Goal: Task Accomplishment & Management: Use online tool/utility

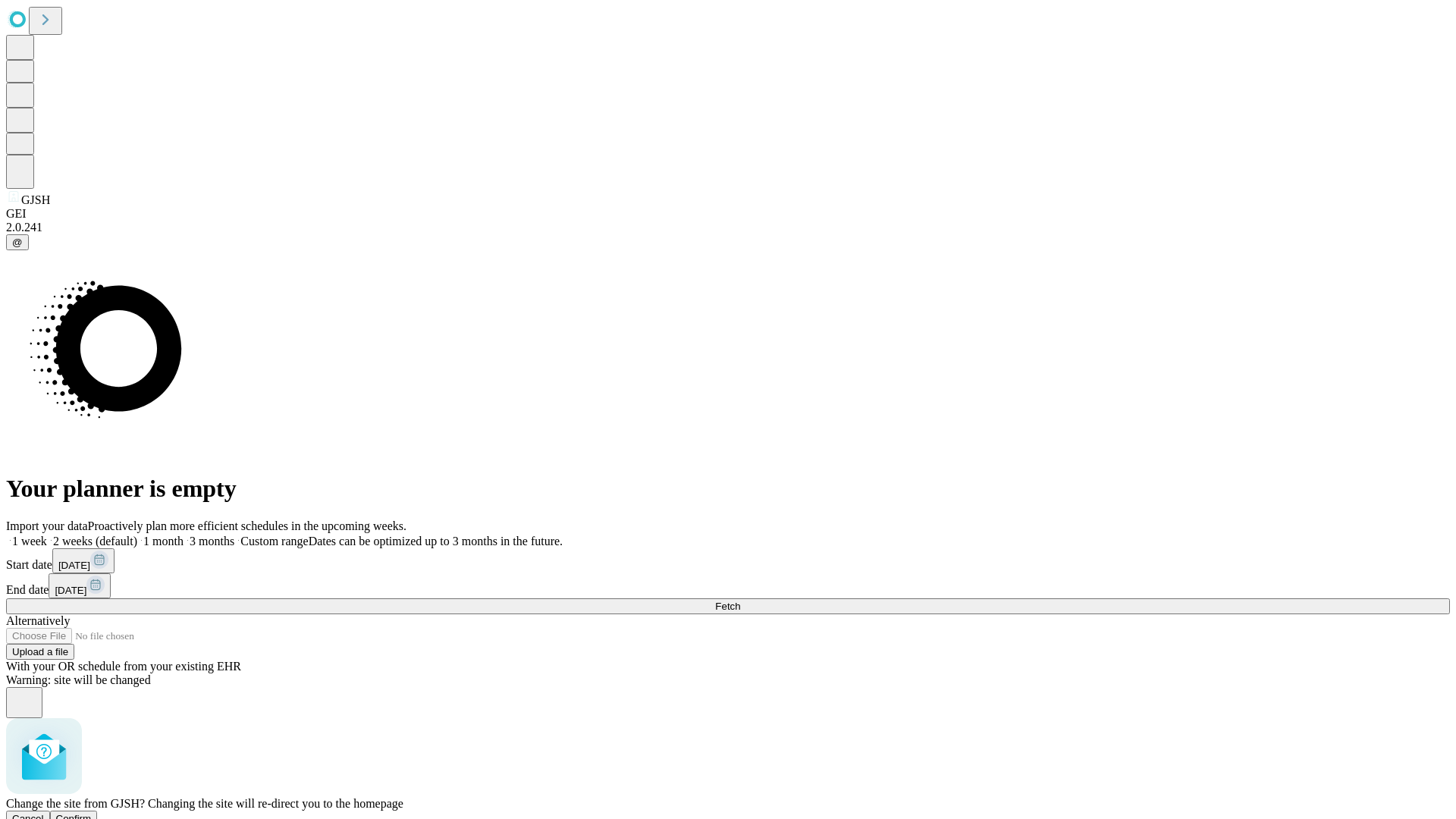
click at [92, 813] on span "Confirm" at bounding box center [73, 818] width 35 height 12
click at [137, 535] on label "2 weeks (default)" at bounding box center [92, 541] width 90 height 13
click at [740, 600] on span "Fetch" at bounding box center [728, 606] width 25 height 12
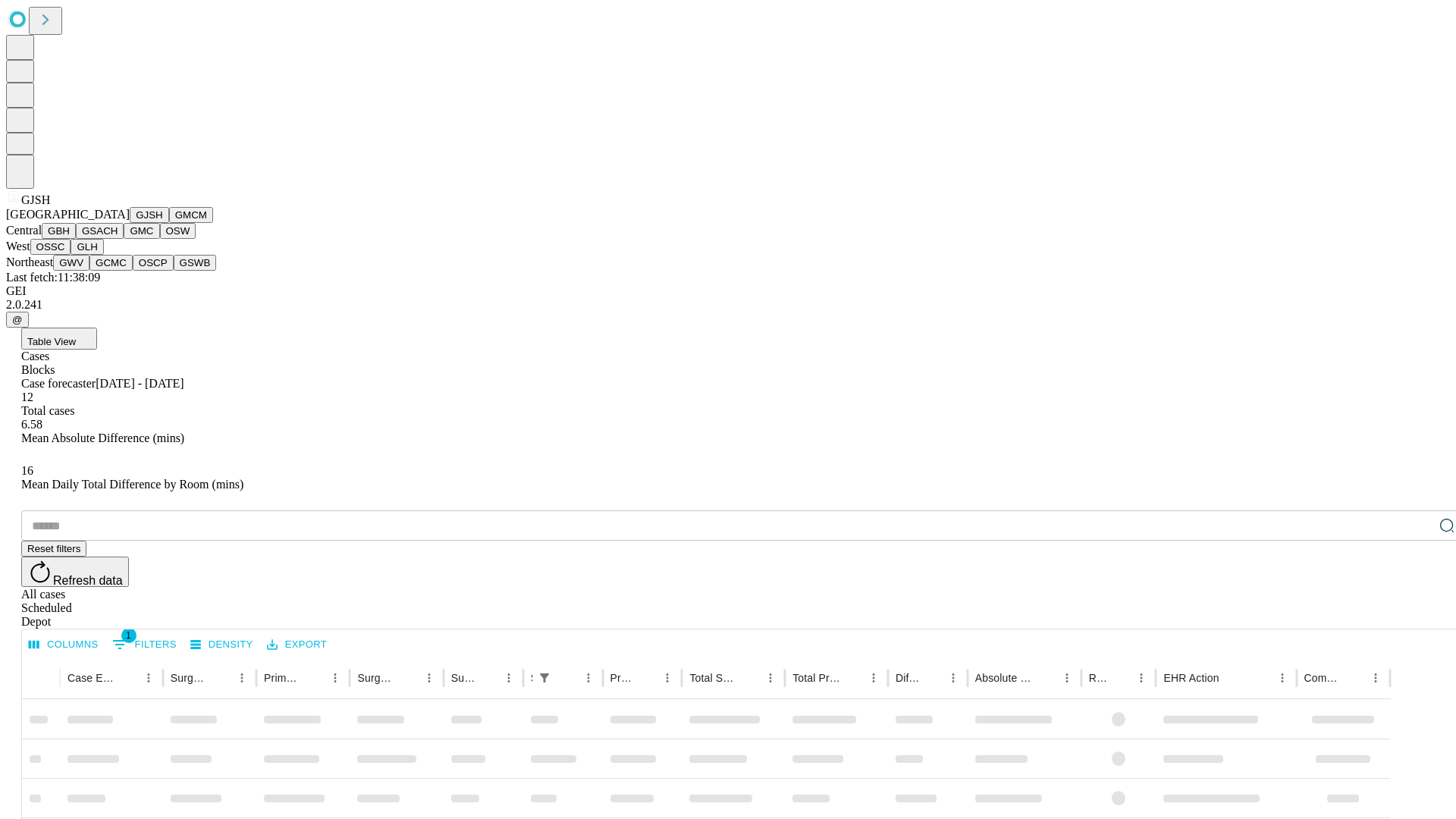
click at [169, 223] on button "GMCM" at bounding box center [191, 215] width 44 height 16
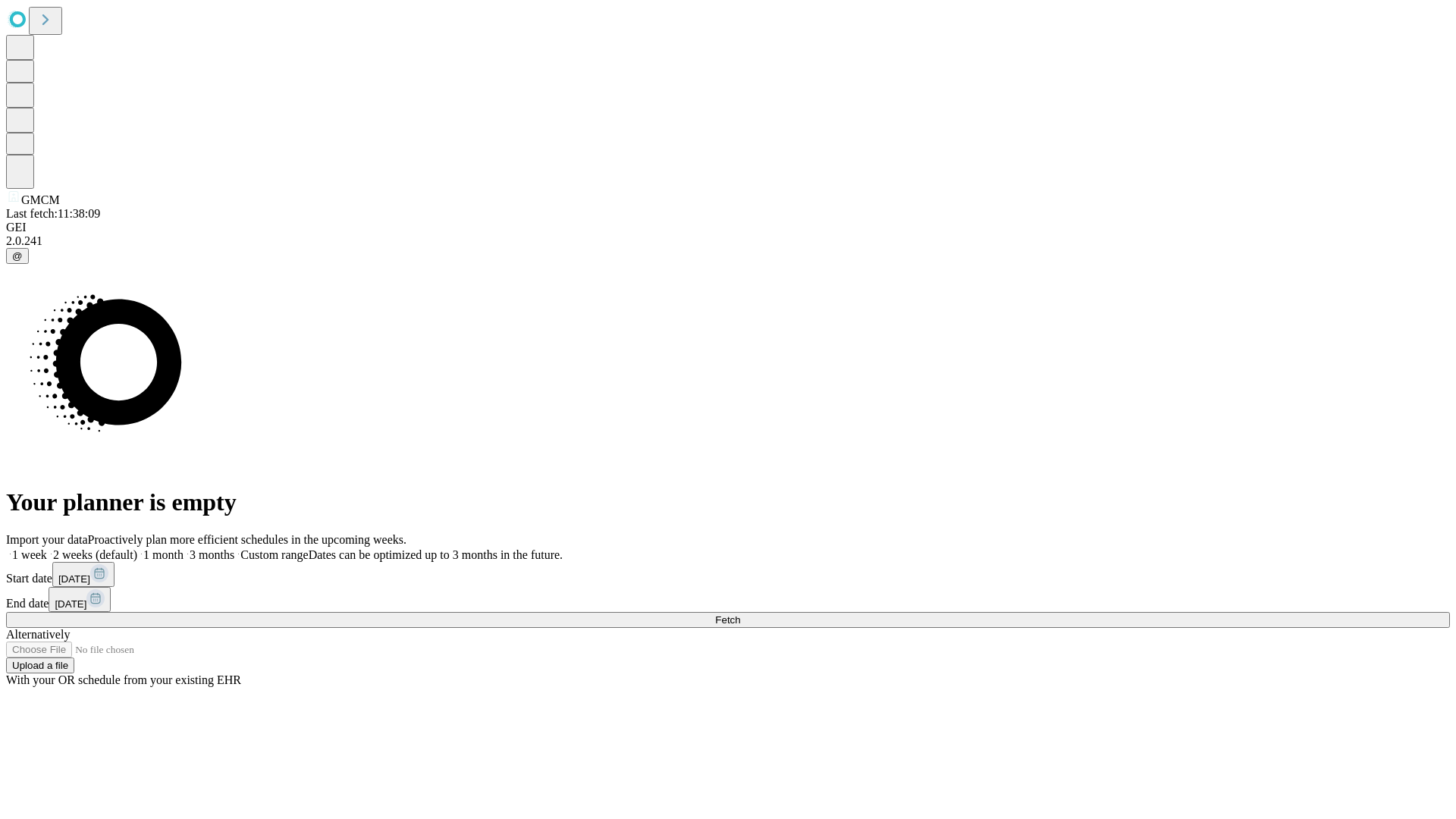
click at [137, 548] on label "2 weeks (default)" at bounding box center [92, 554] width 90 height 13
click at [740, 614] on span "Fetch" at bounding box center [728, 619] width 25 height 12
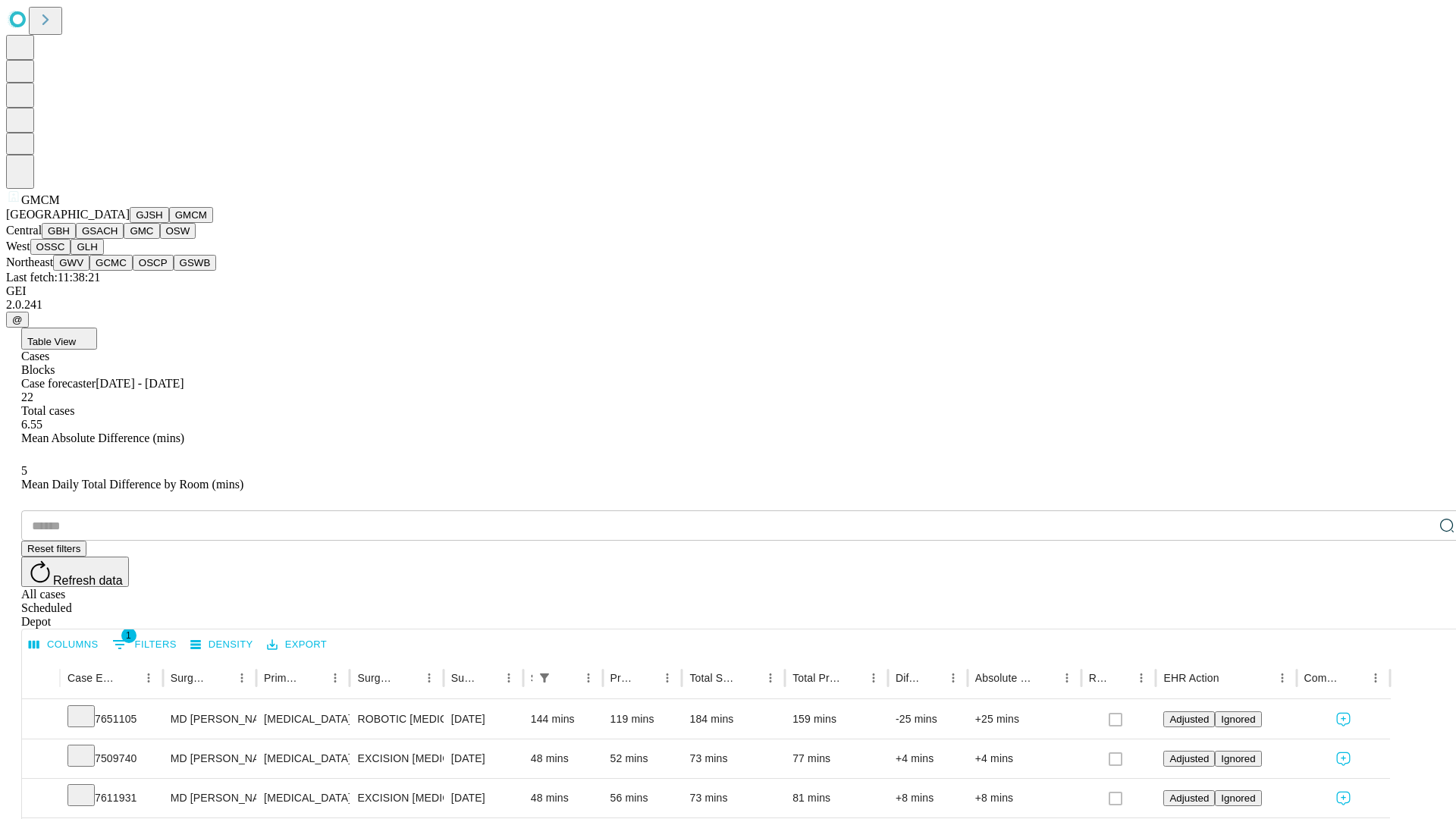
click at [76, 238] on button "GBH" at bounding box center [59, 231] width 34 height 16
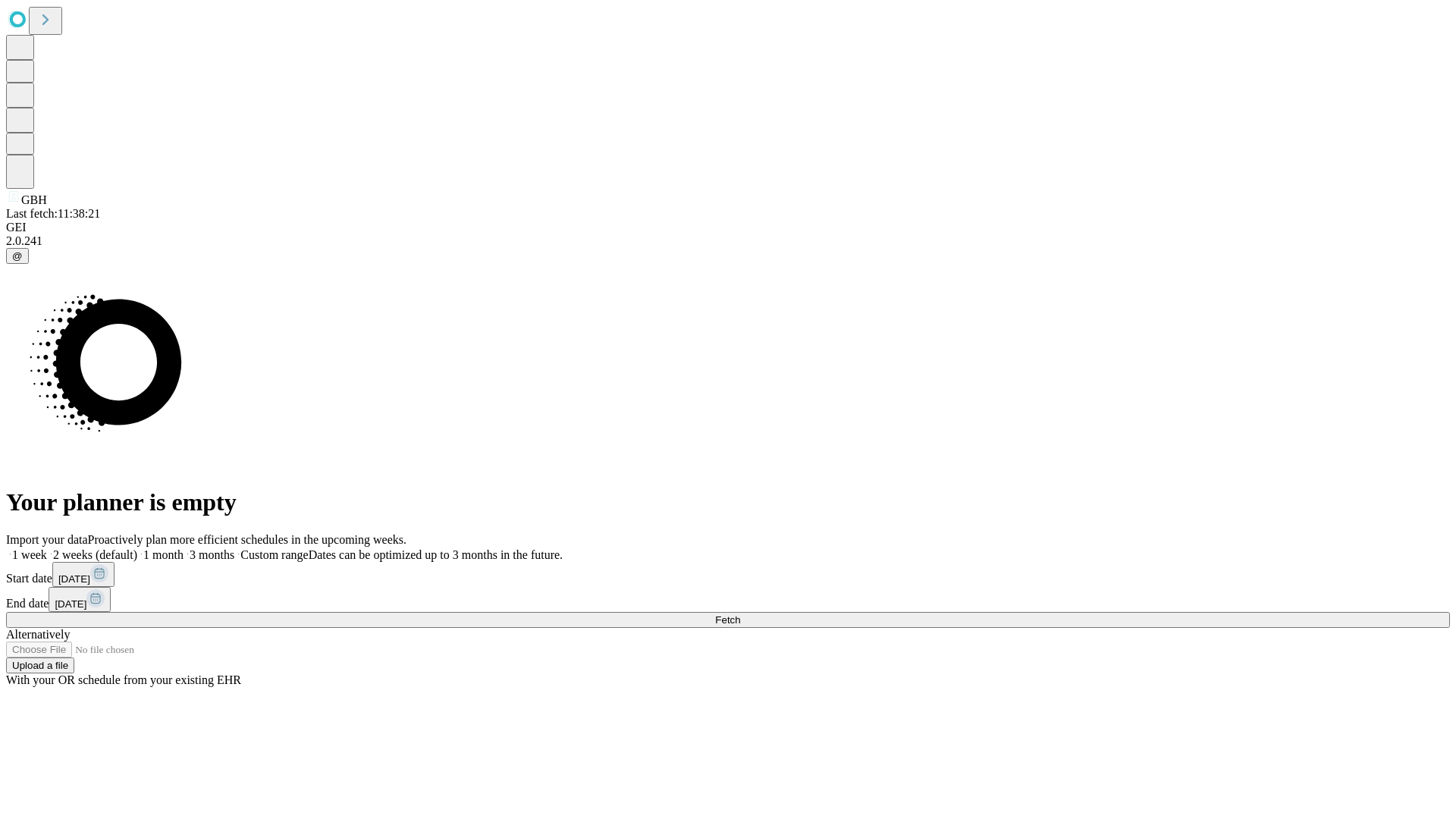
click at [137, 548] on label "2 weeks (default)" at bounding box center [92, 554] width 90 height 13
click at [740, 614] on span "Fetch" at bounding box center [728, 619] width 25 height 12
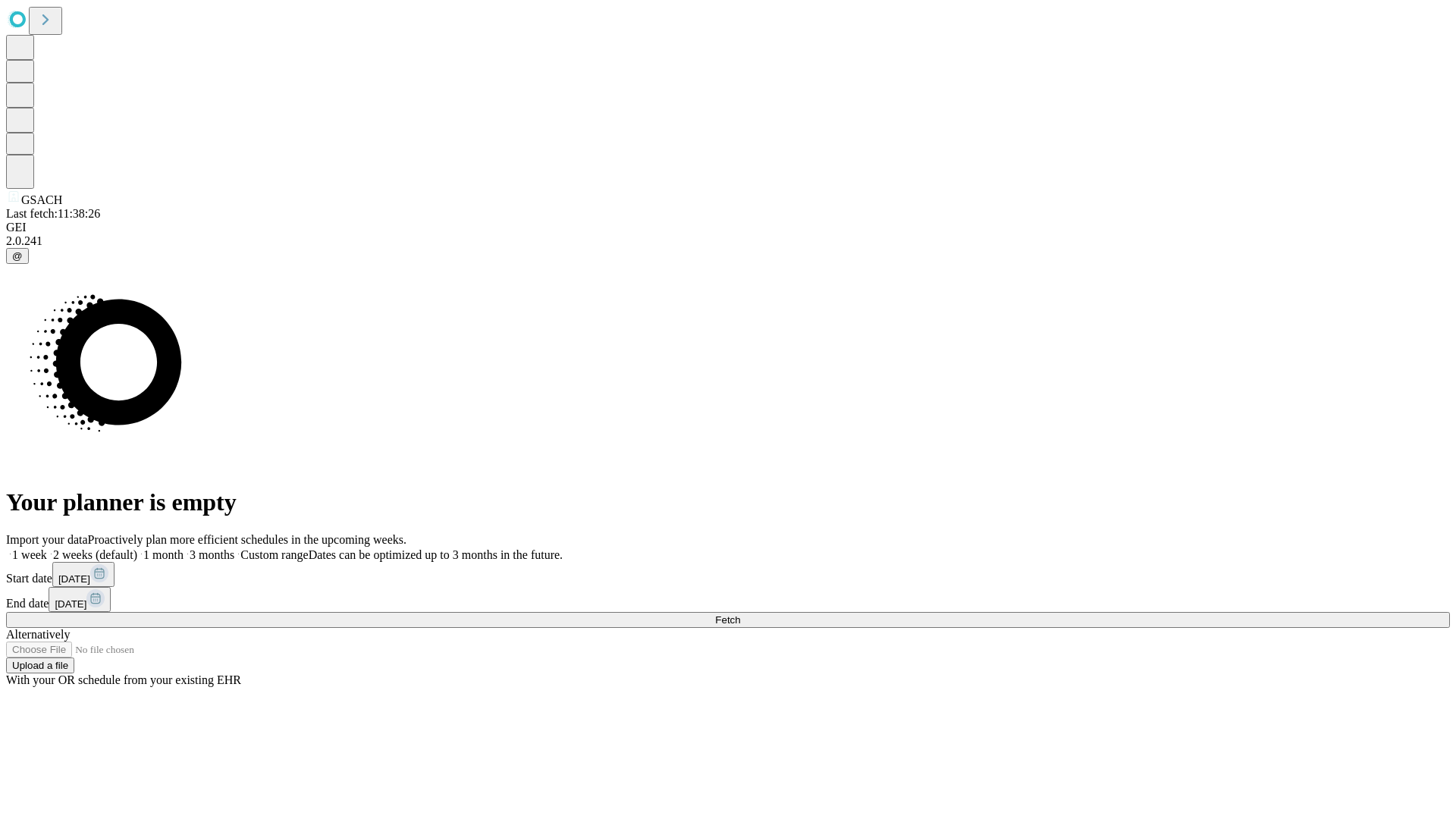
click at [137, 548] on label "2 weeks (default)" at bounding box center [92, 554] width 90 height 13
click at [740, 614] on span "Fetch" at bounding box center [728, 619] width 25 height 12
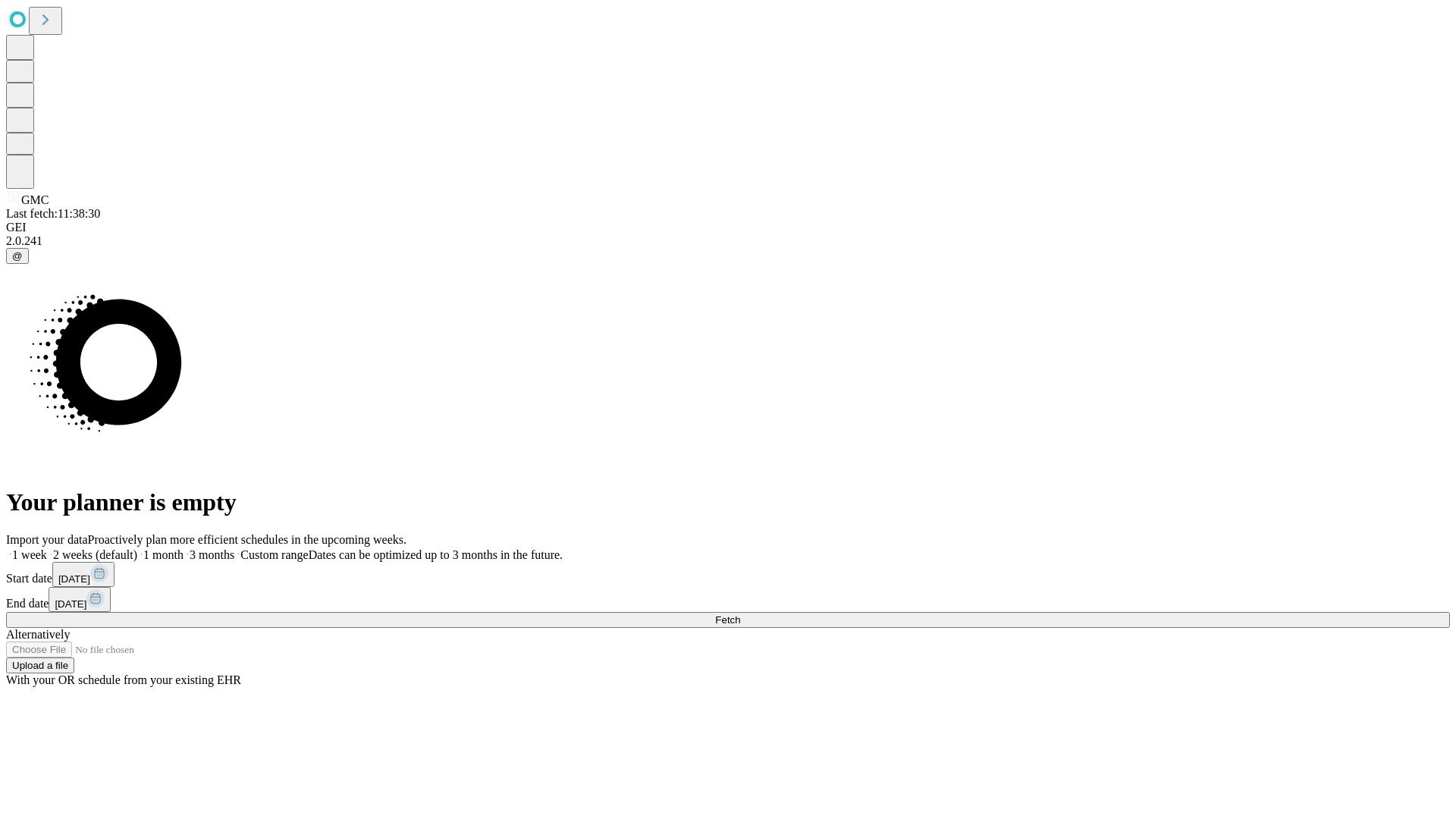
click at [137, 548] on label "2 weeks (default)" at bounding box center [92, 554] width 90 height 13
click at [740, 614] on span "Fetch" at bounding box center [728, 619] width 25 height 12
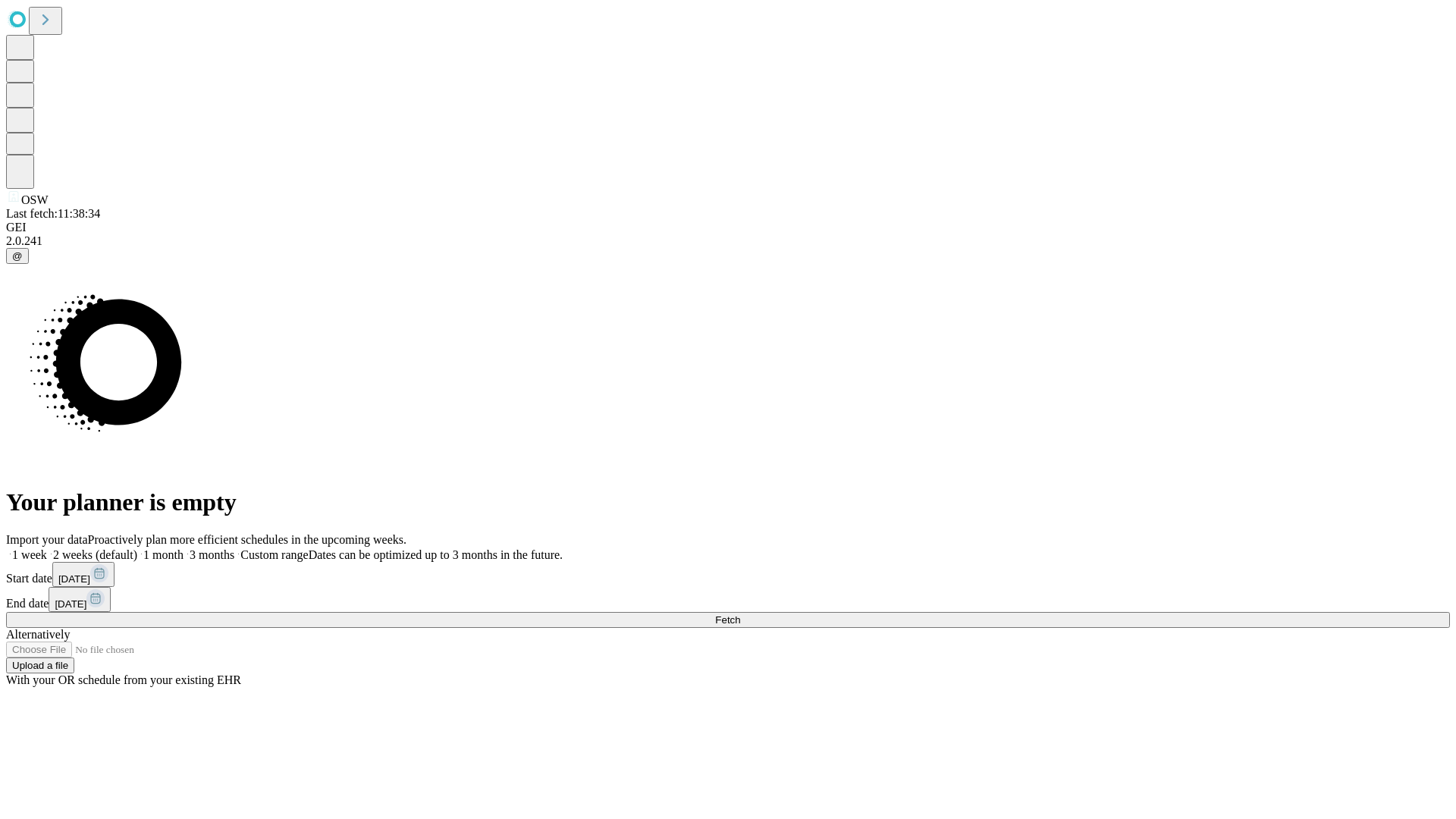
click at [137, 548] on label "2 weeks (default)" at bounding box center [92, 554] width 90 height 13
click at [740, 614] on span "Fetch" at bounding box center [728, 619] width 25 height 12
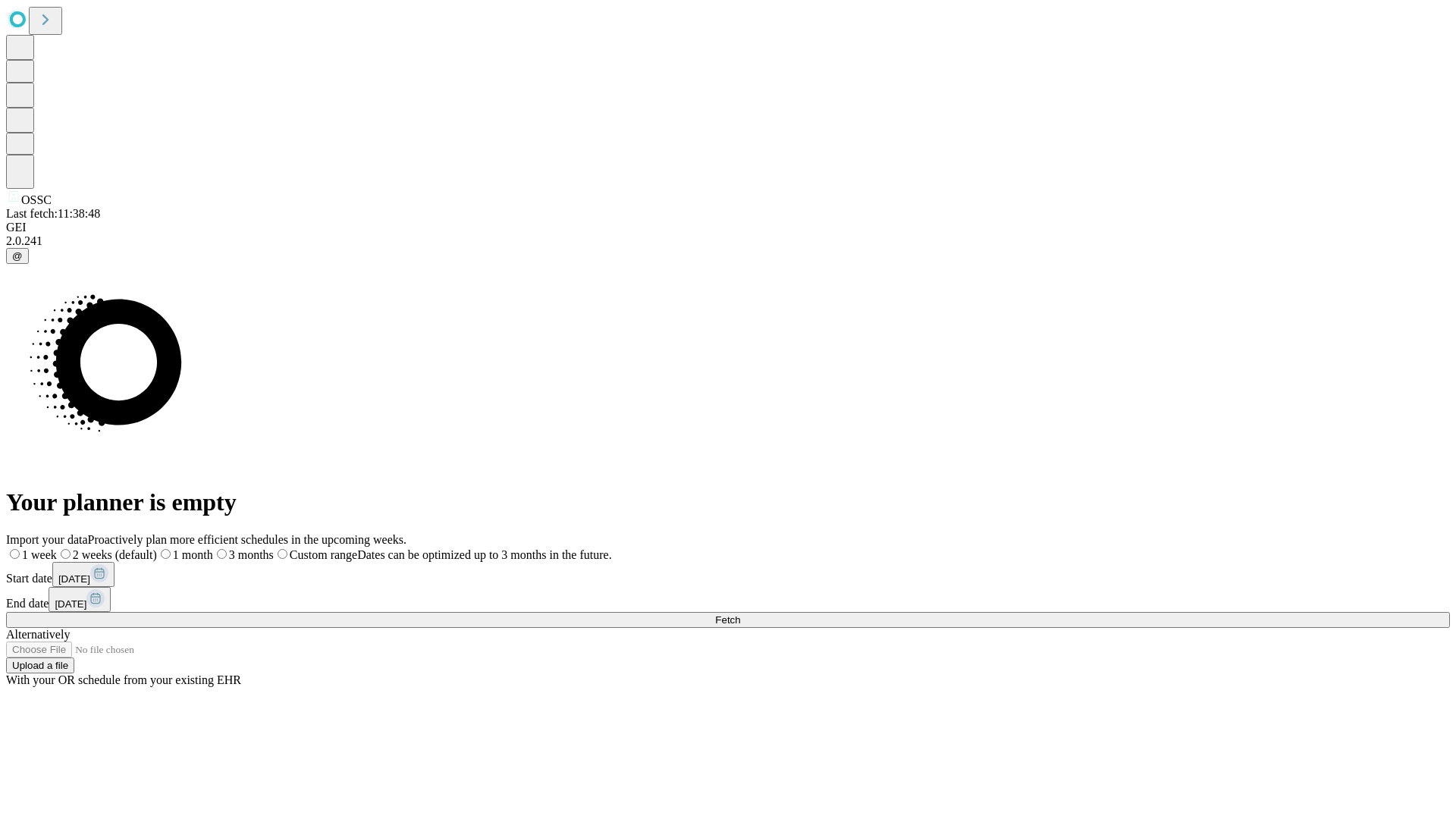
click at [157, 548] on label "2 weeks (default)" at bounding box center [107, 554] width 100 height 13
click at [740, 614] on span "Fetch" at bounding box center [728, 619] width 25 height 12
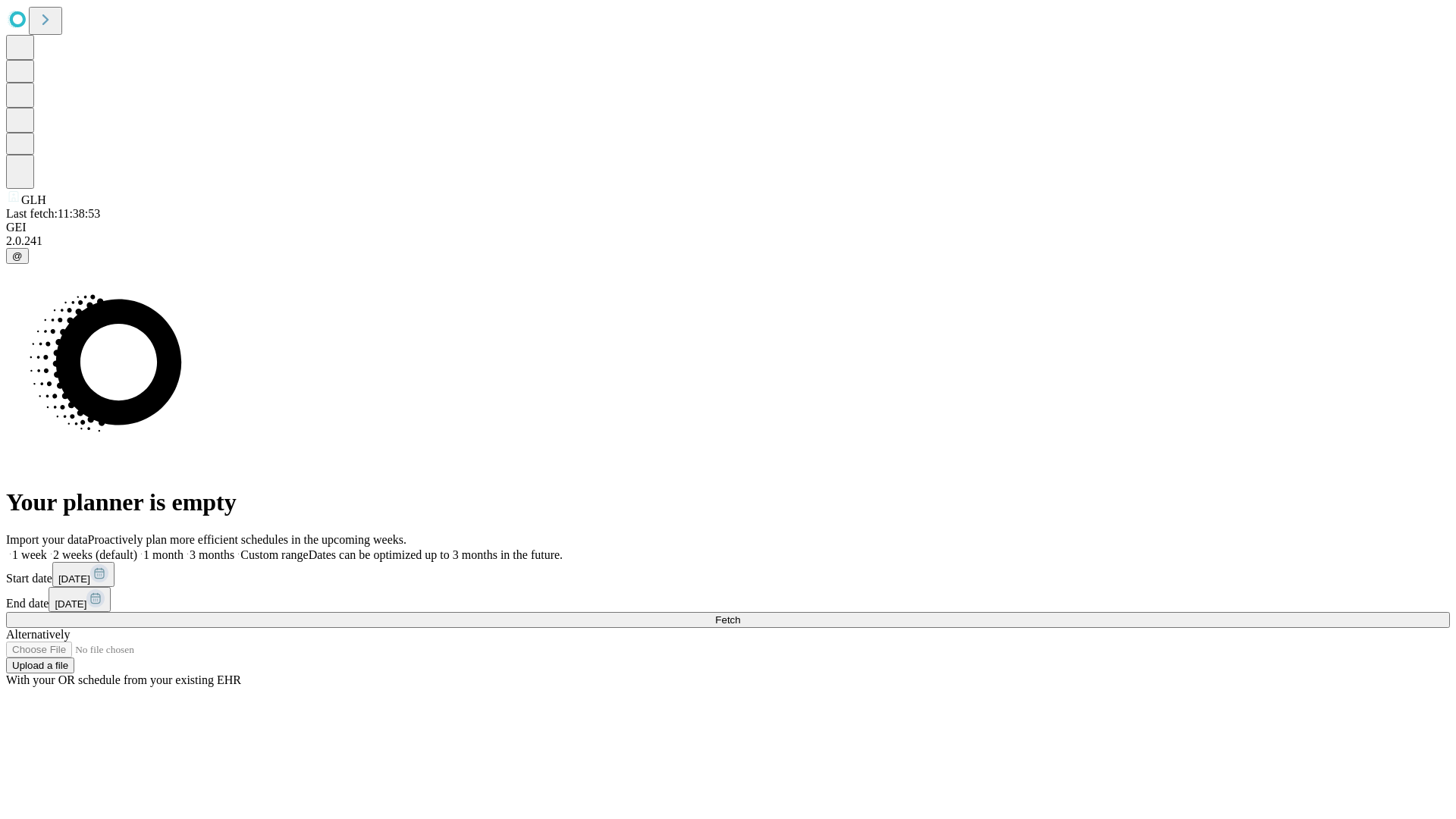
click at [137, 548] on label "2 weeks (default)" at bounding box center [92, 554] width 90 height 13
click at [740, 614] on span "Fetch" at bounding box center [728, 619] width 25 height 12
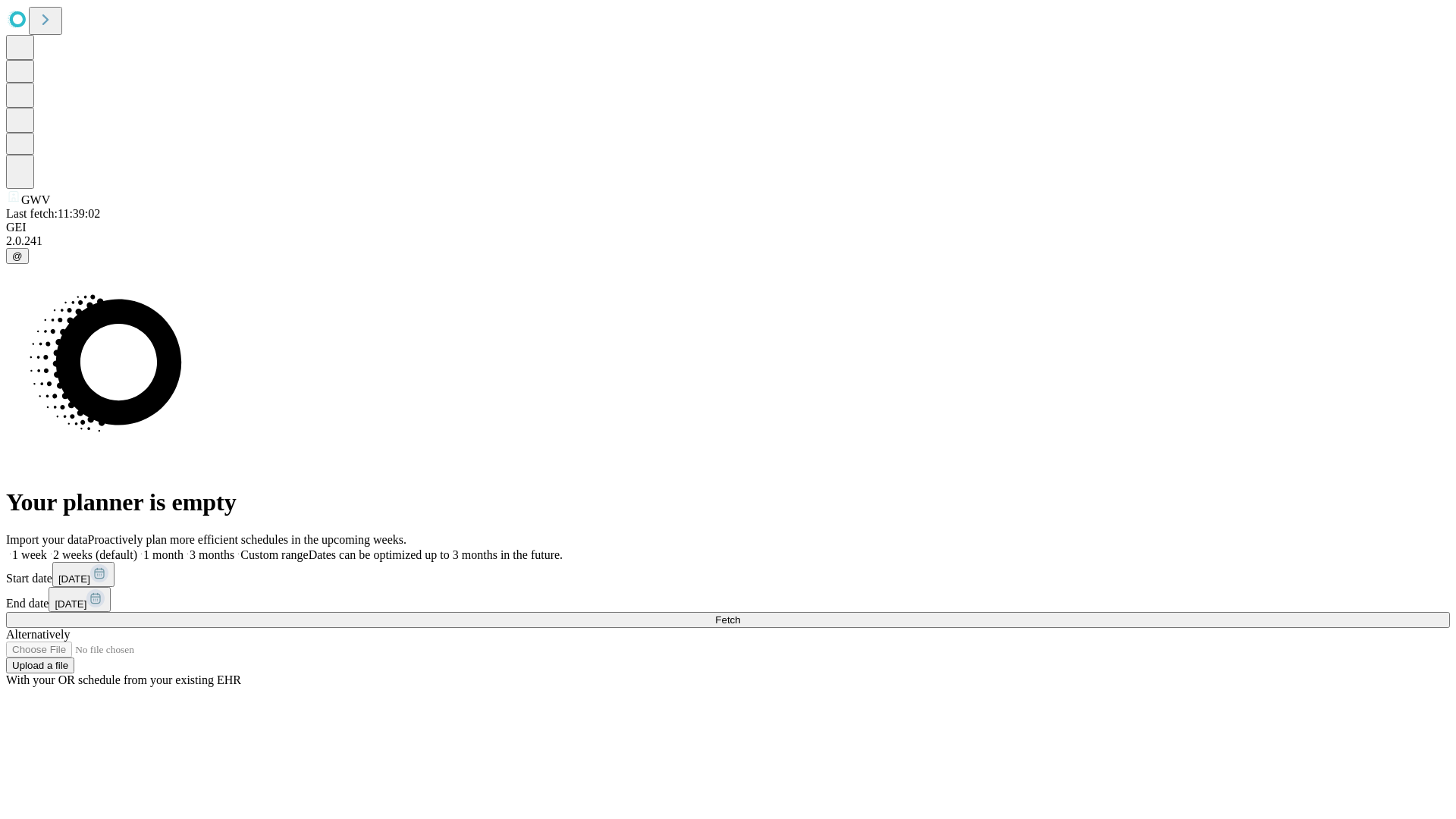
click at [137, 548] on label "2 weeks (default)" at bounding box center [92, 554] width 90 height 13
click at [740, 614] on span "Fetch" at bounding box center [728, 619] width 25 height 12
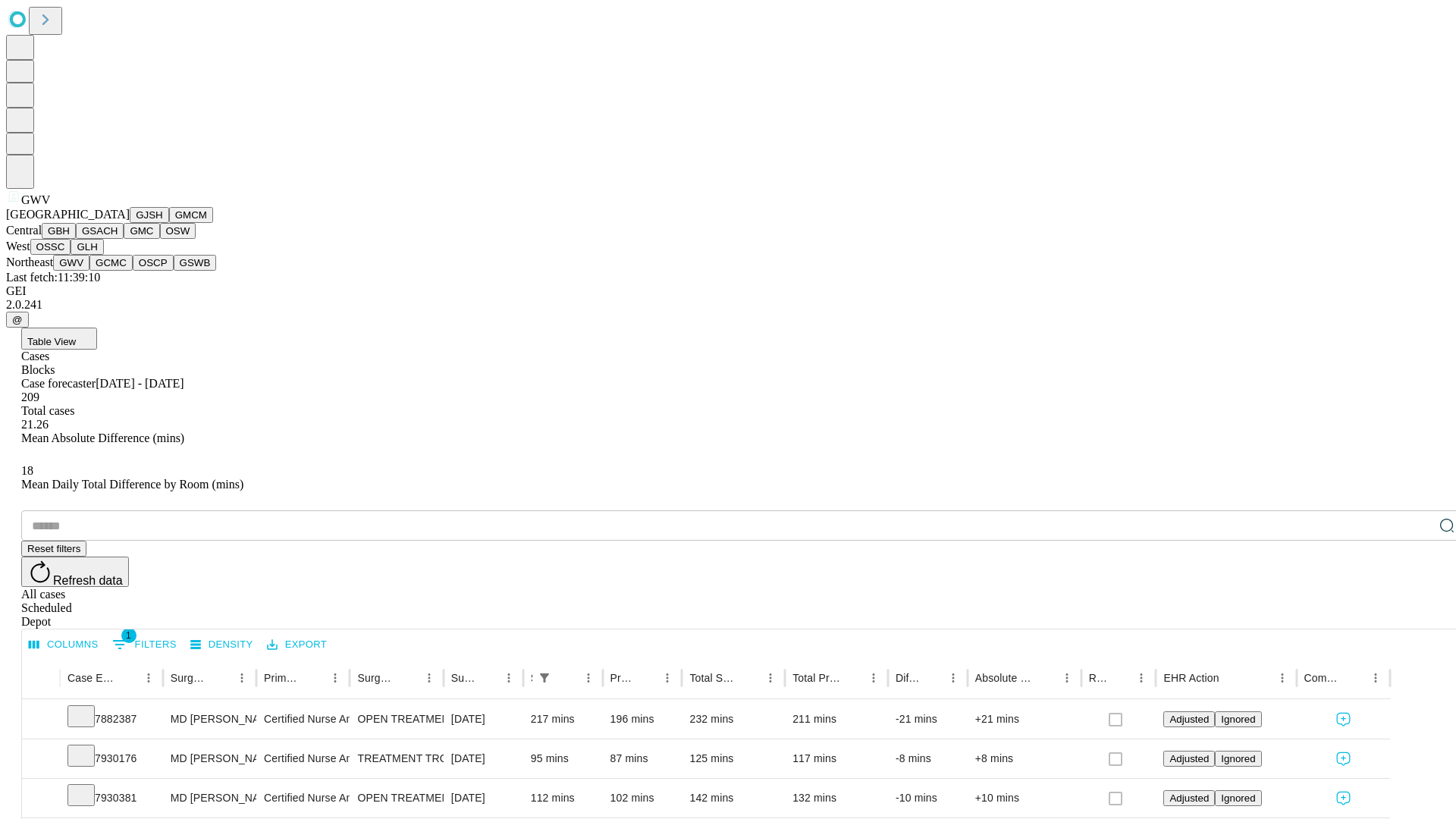
click at [117, 271] on button "GCMC" at bounding box center [111, 263] width 43 height 16
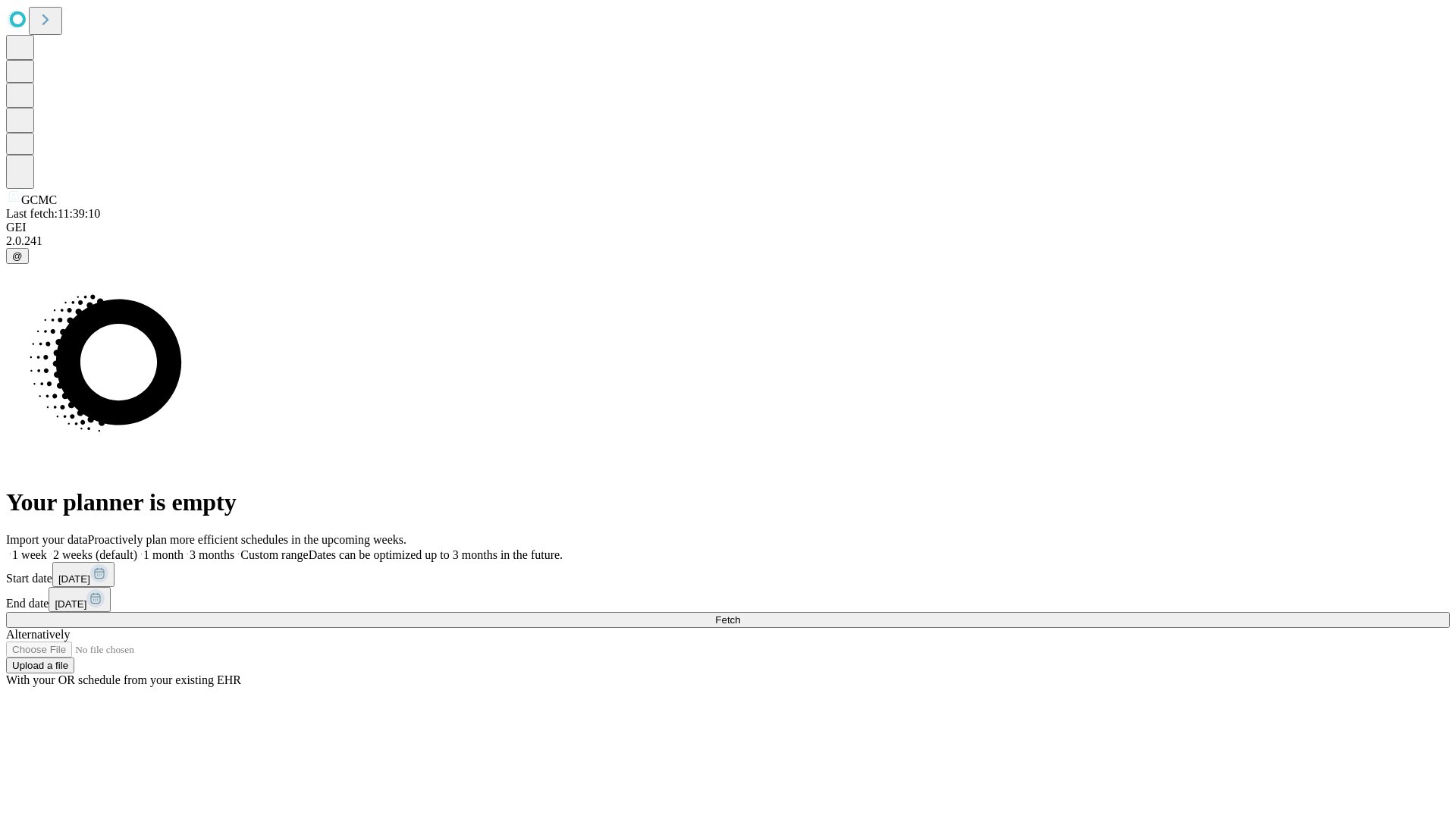
click at [137, 548] on label "2 weeks (default)" at bounding box center [92, 554] width 90 height 13
click at [740, 614] on span "Fetch" at bounding box center [728, 619] width 25 height 12
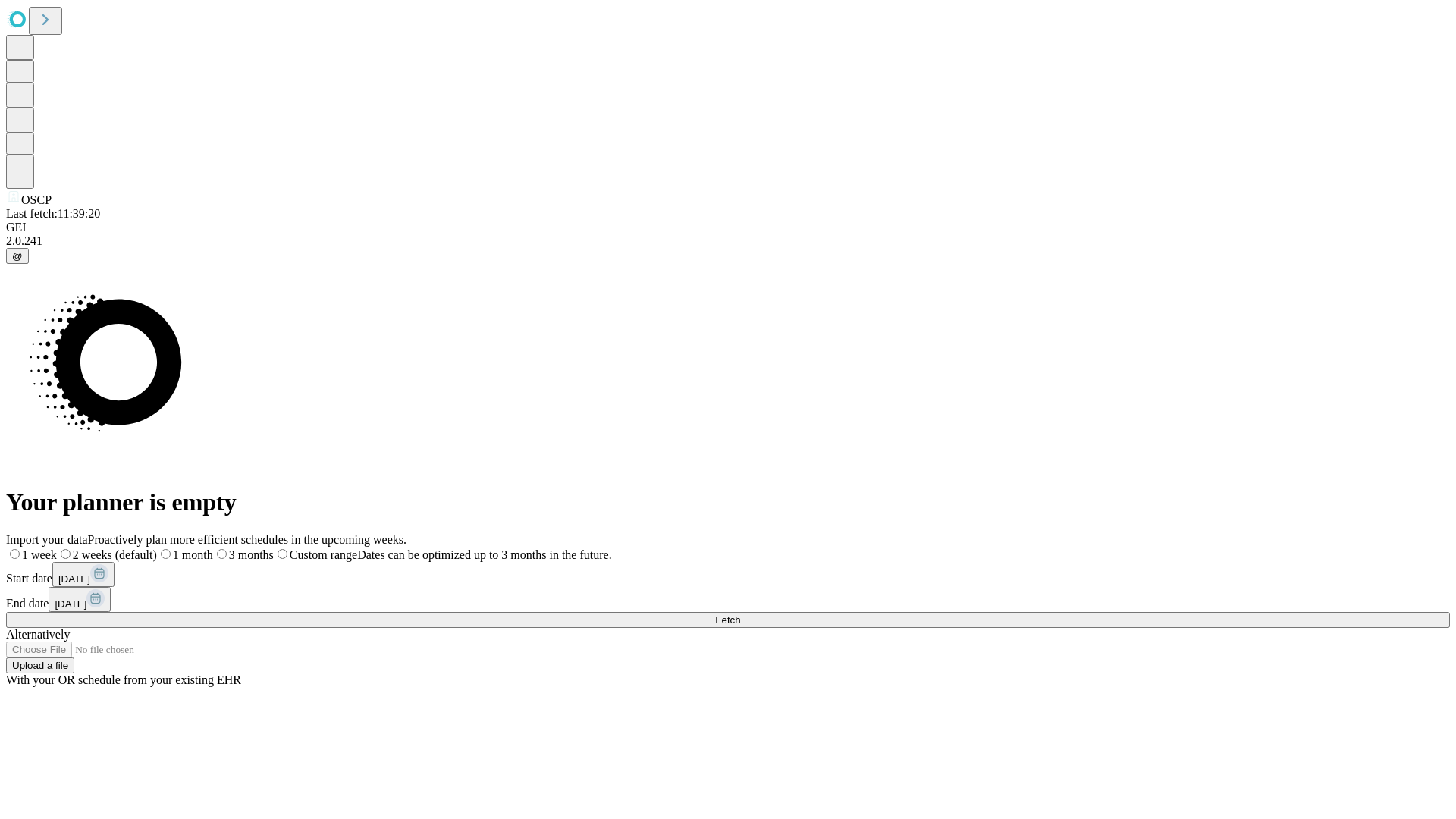
click at [157, 548] on label "2 weeks (default)" at bounding box center [107, 554] width 100 height 13
click at [740, 614] on span "Fetch" at bounding box center [728, 619] width 25 height 12
